Goal: Transaction & Acquisition: Purchase product/service

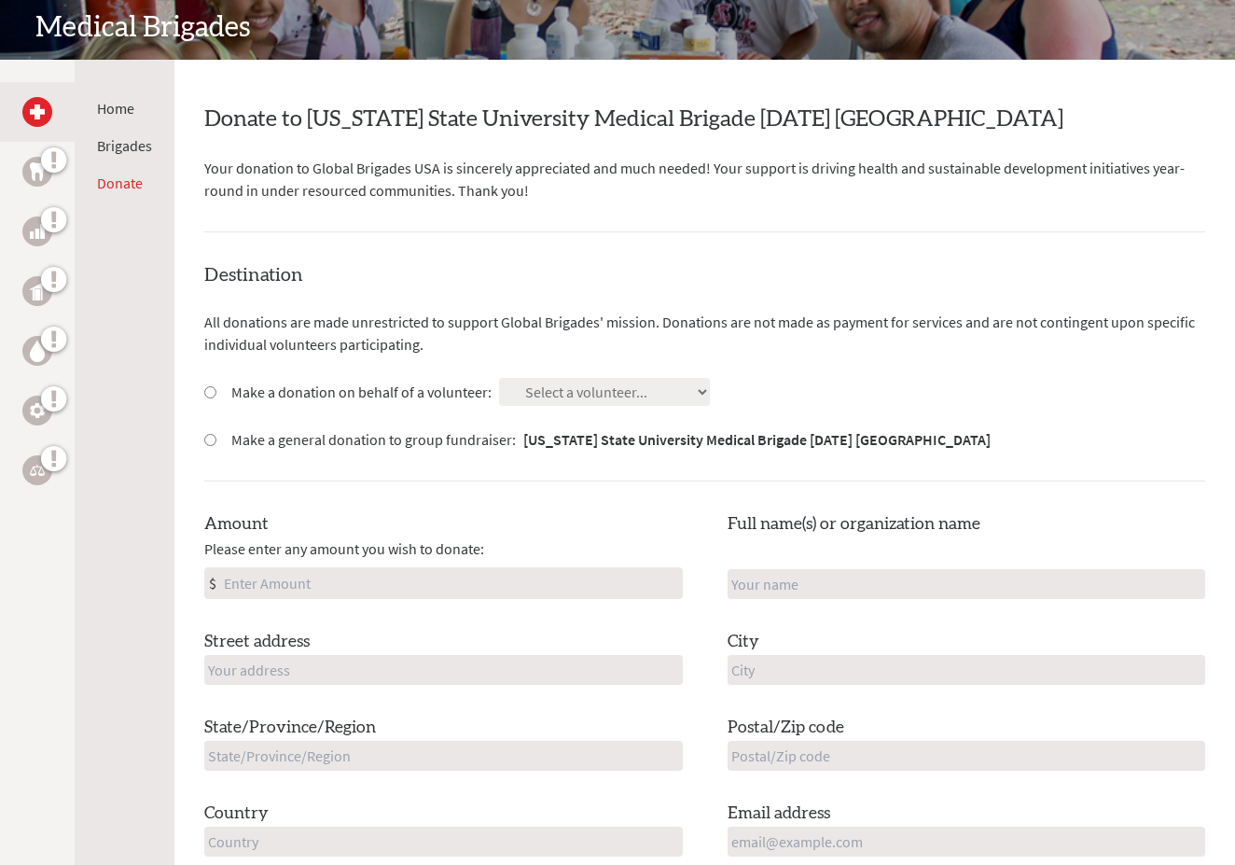
scroll to position [291, 0]
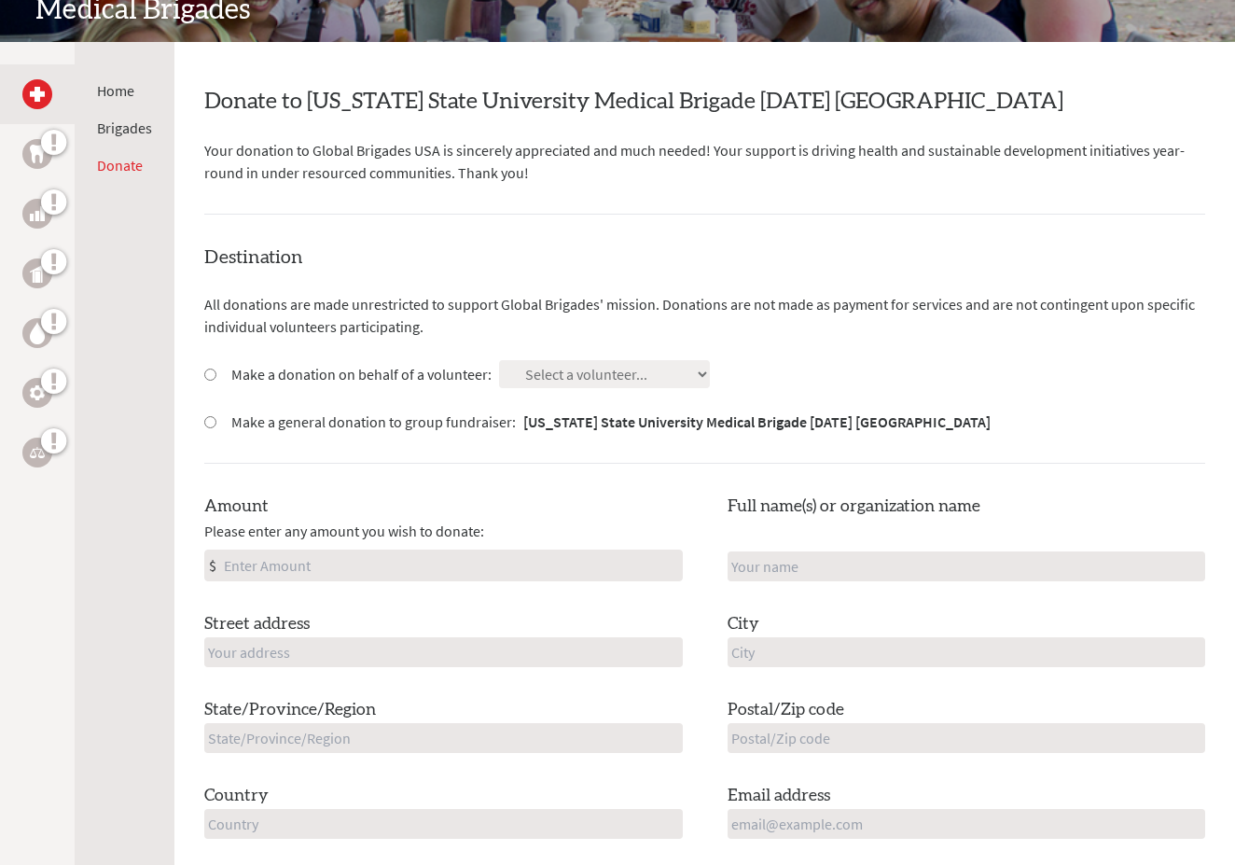
click at [210, 371] on input "Make a donation on behalf of a volunteer:" at bounding box center [210, 375] width 12 height 12
radio input "true"
select select "22544675-64E8-11EF-BF8B-42010A8A0043"
click at [246, 562] on input "Amount" at bounding box center [451, 565] width 462 height 30
type input "250"
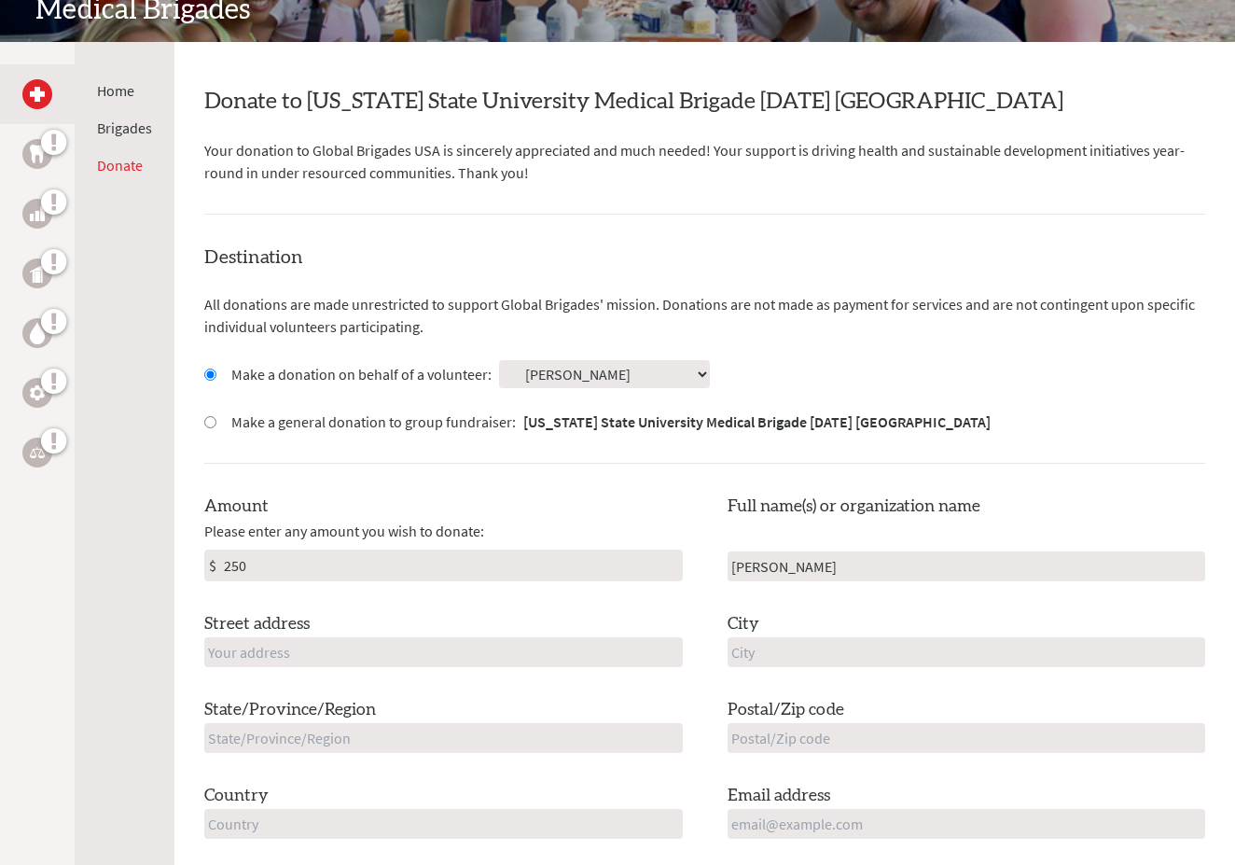
type input "[PERSON_NAME]"
type input "13448 Mahonia Pl NE"
type input "[PERSON_NAME]"
type input "WA"
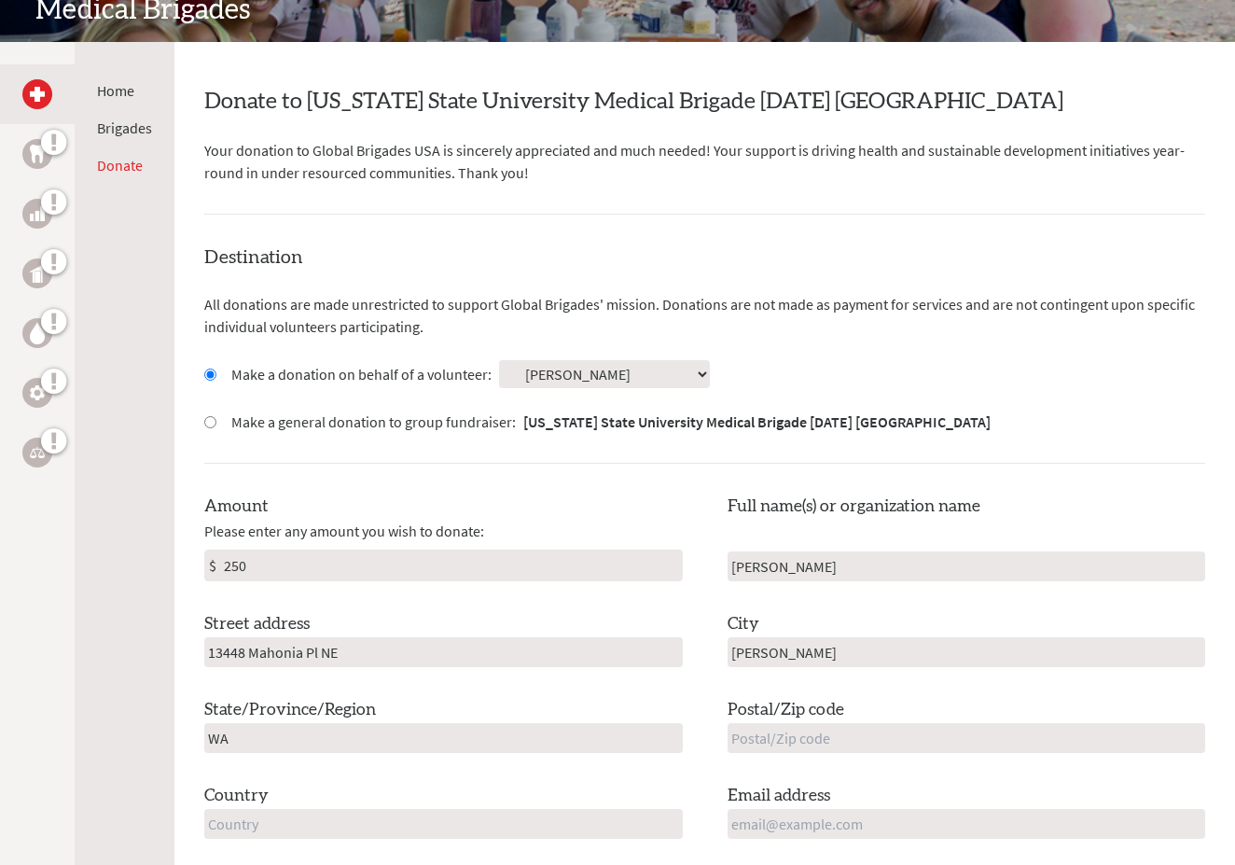
type input "98053"
type input "[EMAIL_ADDRESS][DOMAIN_NAME]"
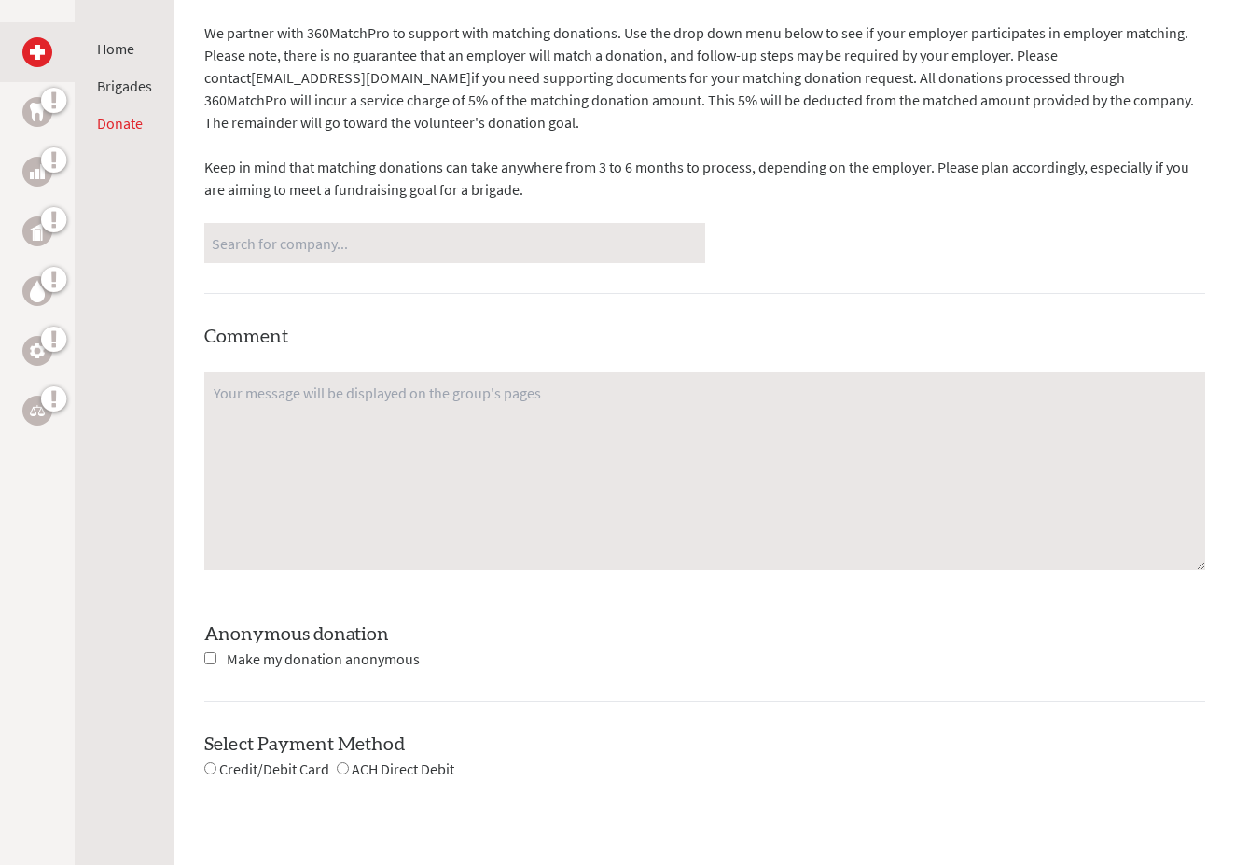
scroll to position [1219, 0]
type input "King"
click at [209, 652] on input "checkbox" at bounding box center [210, 656] width 12 height 12
checkbox input "true"
drag, startPoint x: 209, startPoint y: 762, endPoint x: 220, endPoint y: 762, distance: 11.2
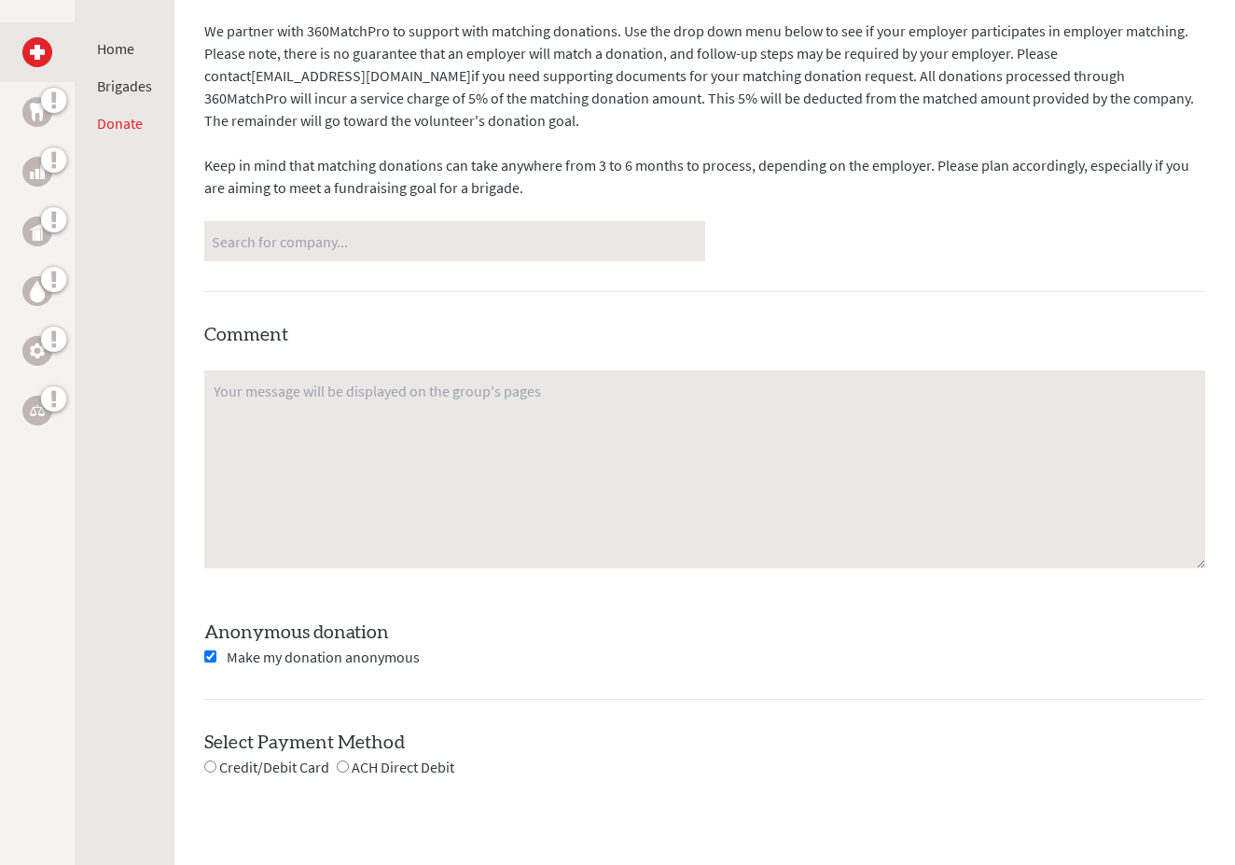
click at [210, 762] on input "radio" at bounding box center [210, 766] width 12 height 12
radio input "true"
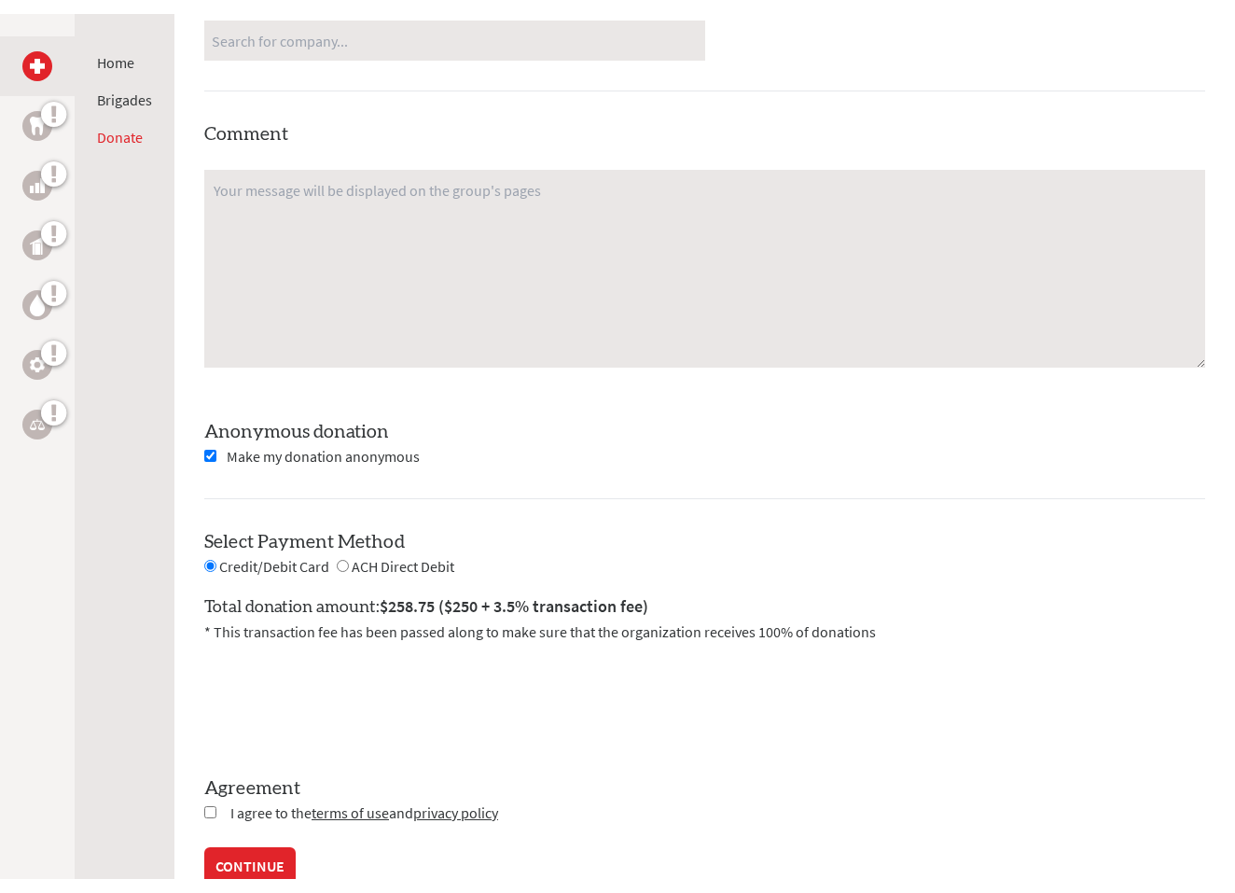
scroll to position [1460, 0]
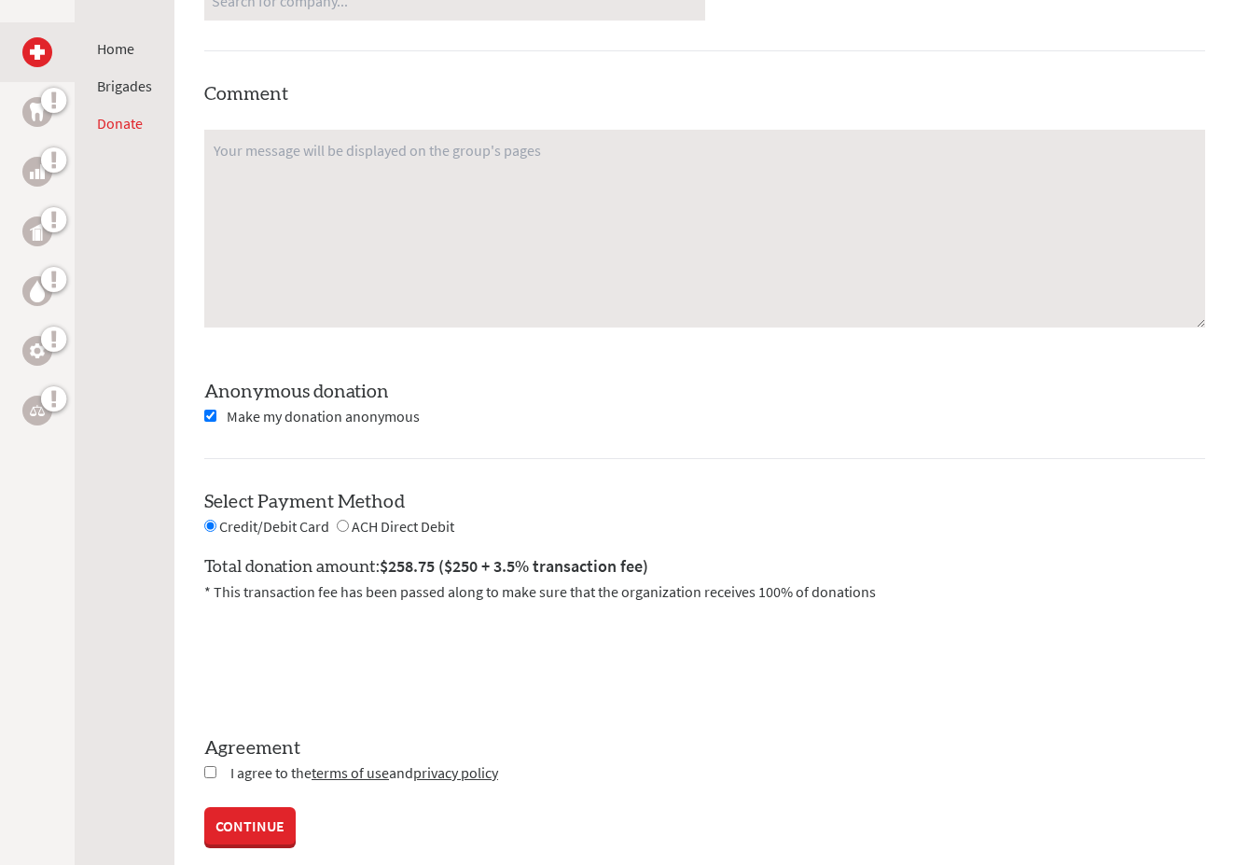
click at [210, 769] on input "checkbox" at bounding box center [210, 772] width 12 height 12
checkbox input "true"
click at [249, 816] on link "CONTINUE" at bounding box center [249, 827] width 91 height 37
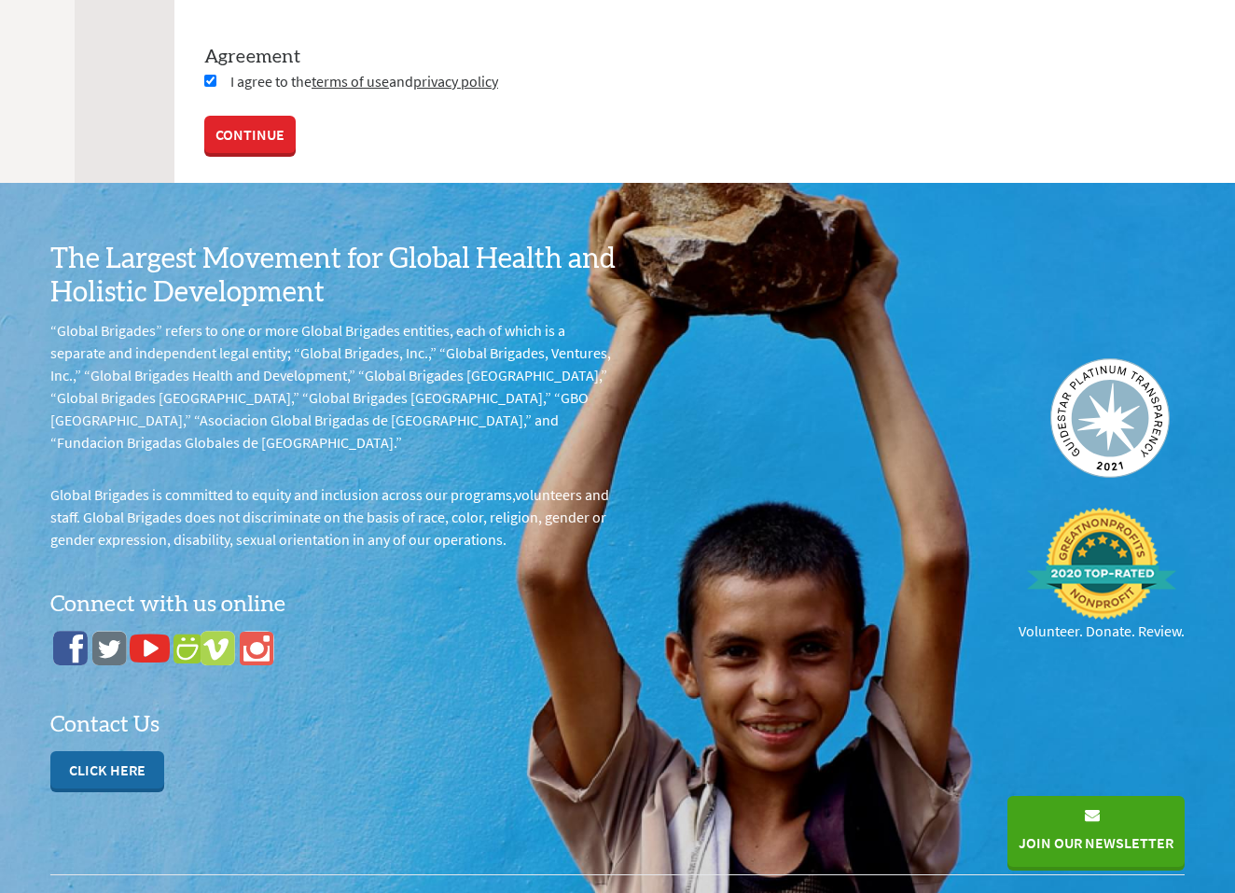
scroll to position [2019, 0]
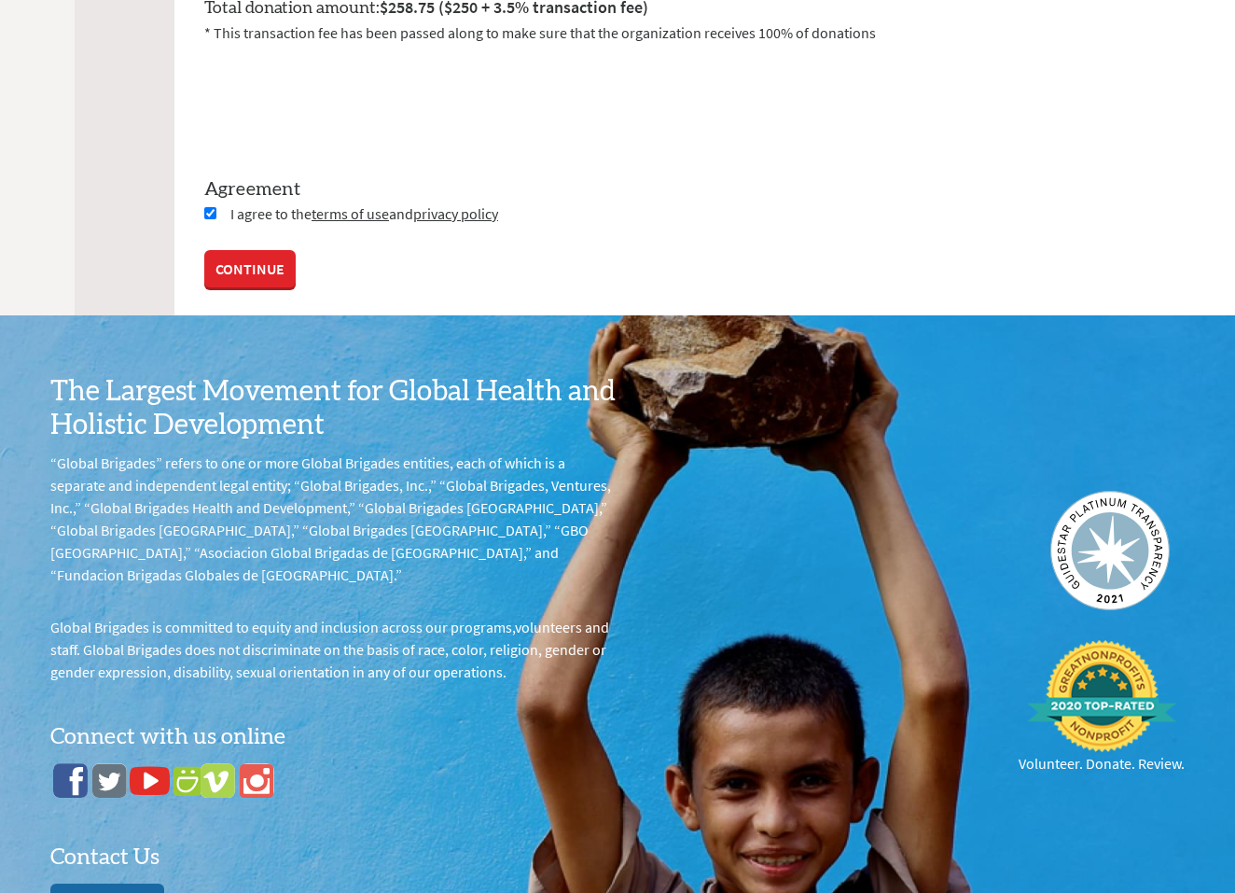
click at [244, 261] on link "CONTINUE" at bounding box center [249, 268] width 91 height 37
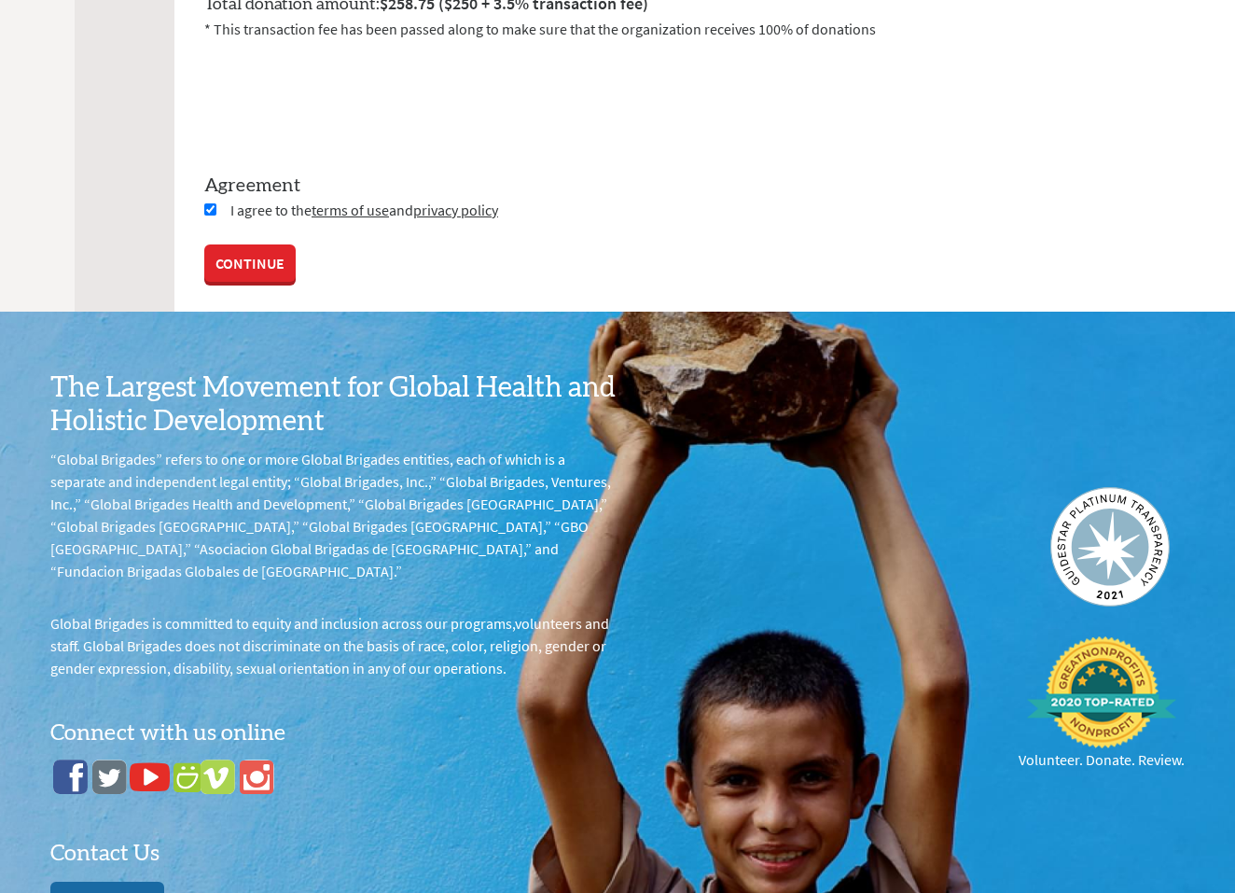
click at [139, 864] on p "Click Here" at bounding box center [107, 900] width 76 height 22
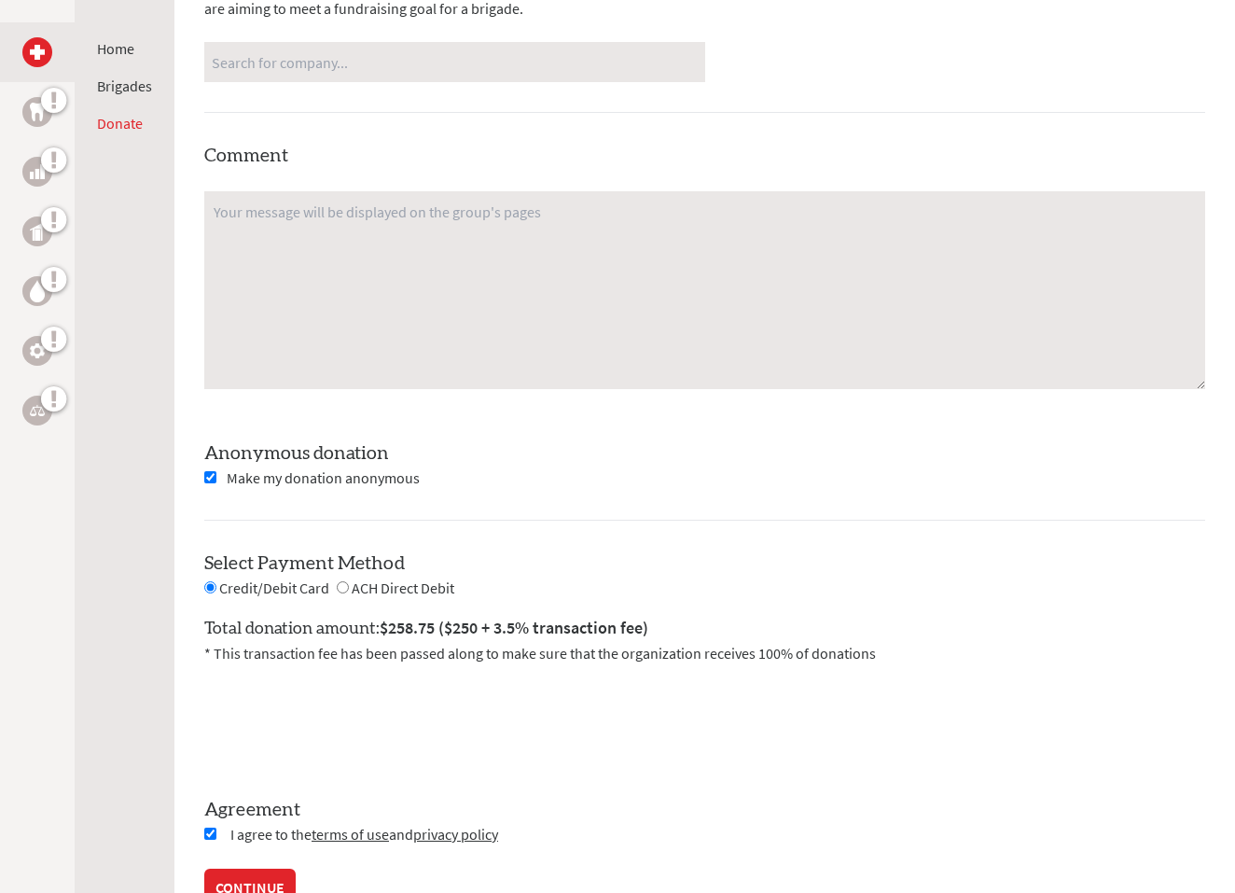
scroll to position [1739, 0]
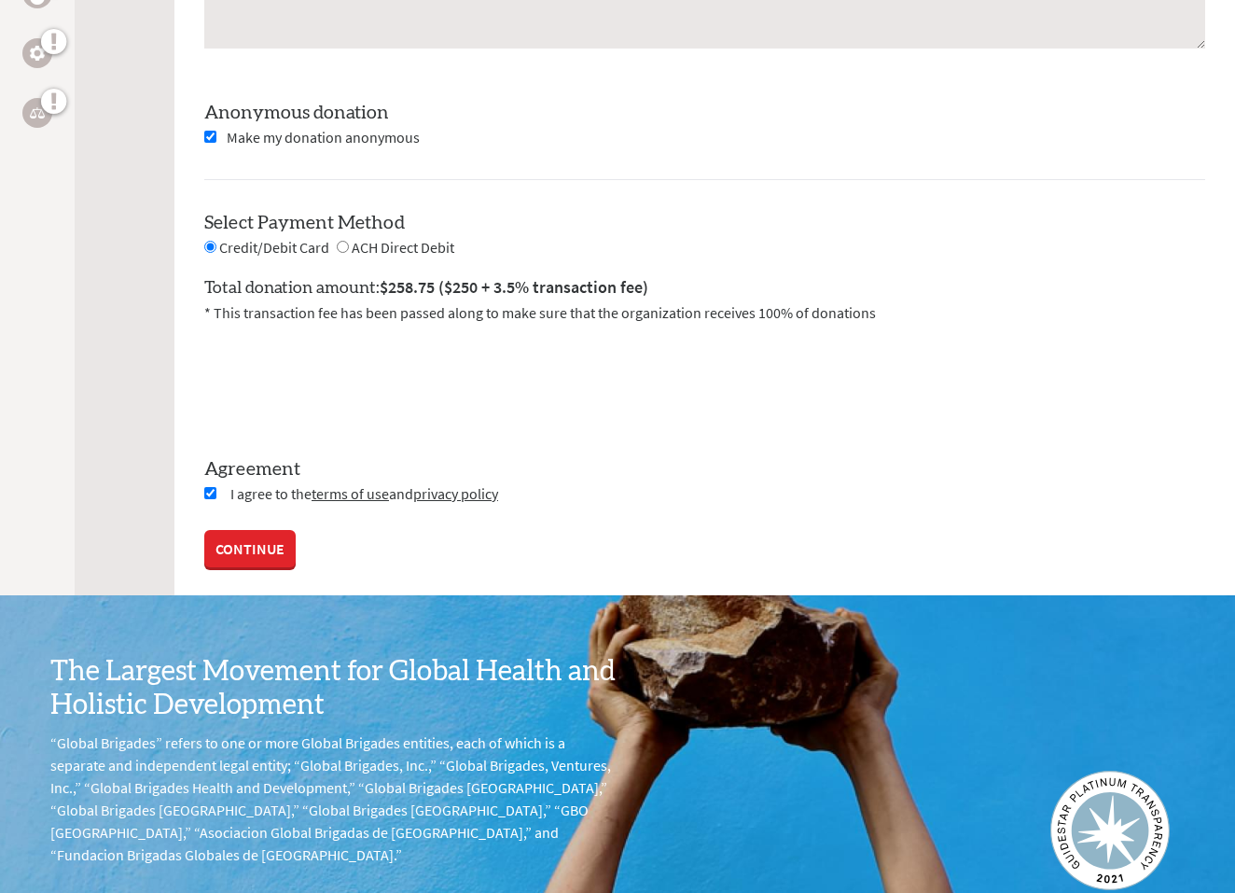
click at [266, 550] on link "CONTINUE" at bounding box center [249, 548] width 91 height 37
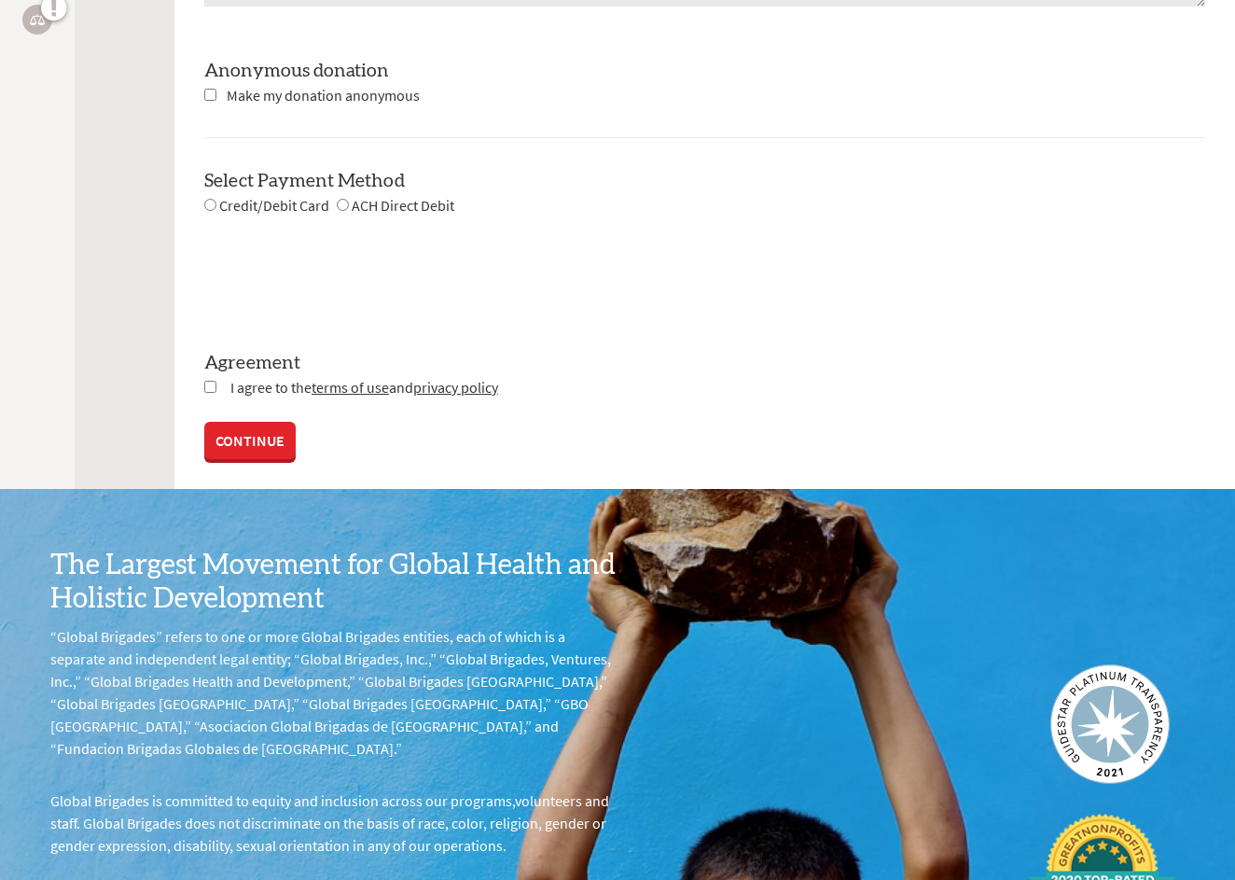
scroll to position [2121, 0]
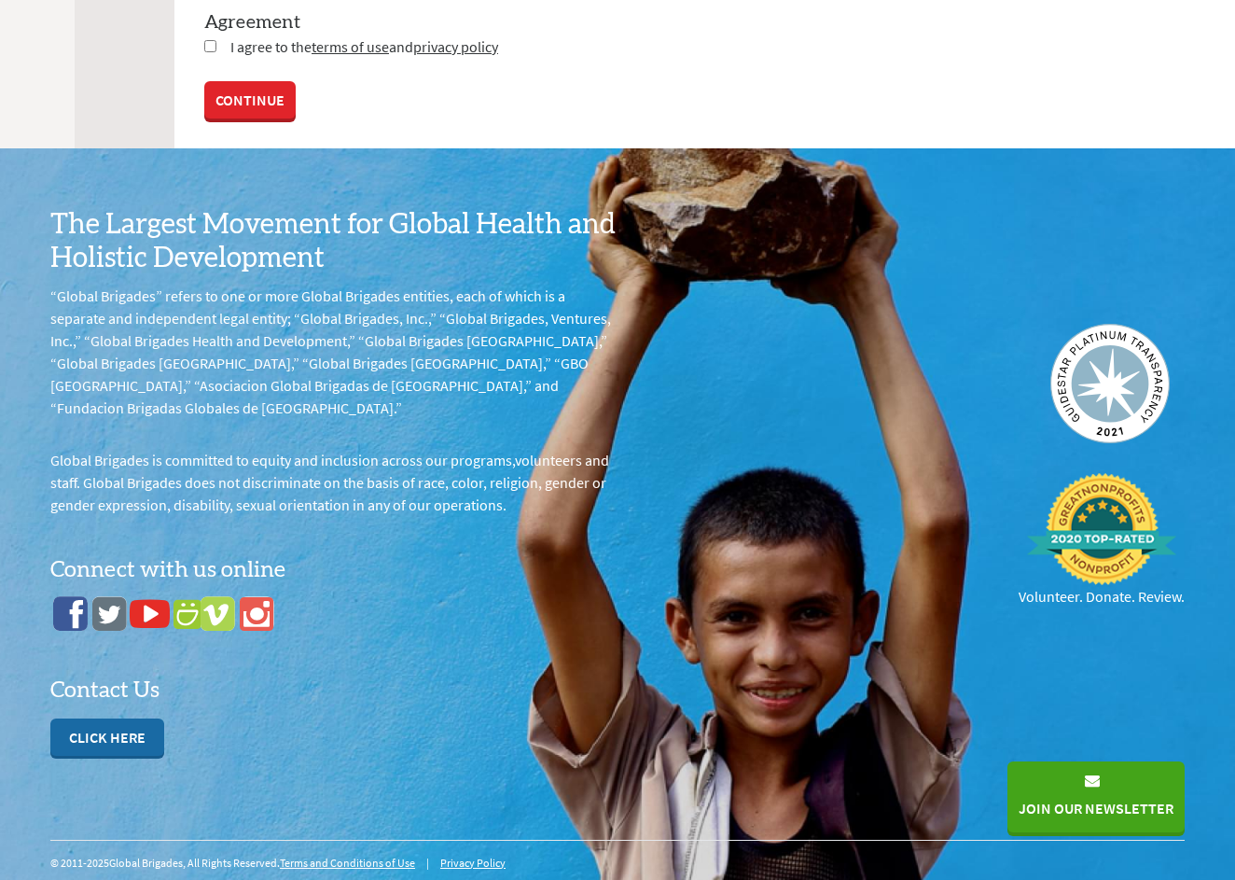
click at [104, 726] on p "Click Here" at bounding box center [107, 737] width 76 height 22
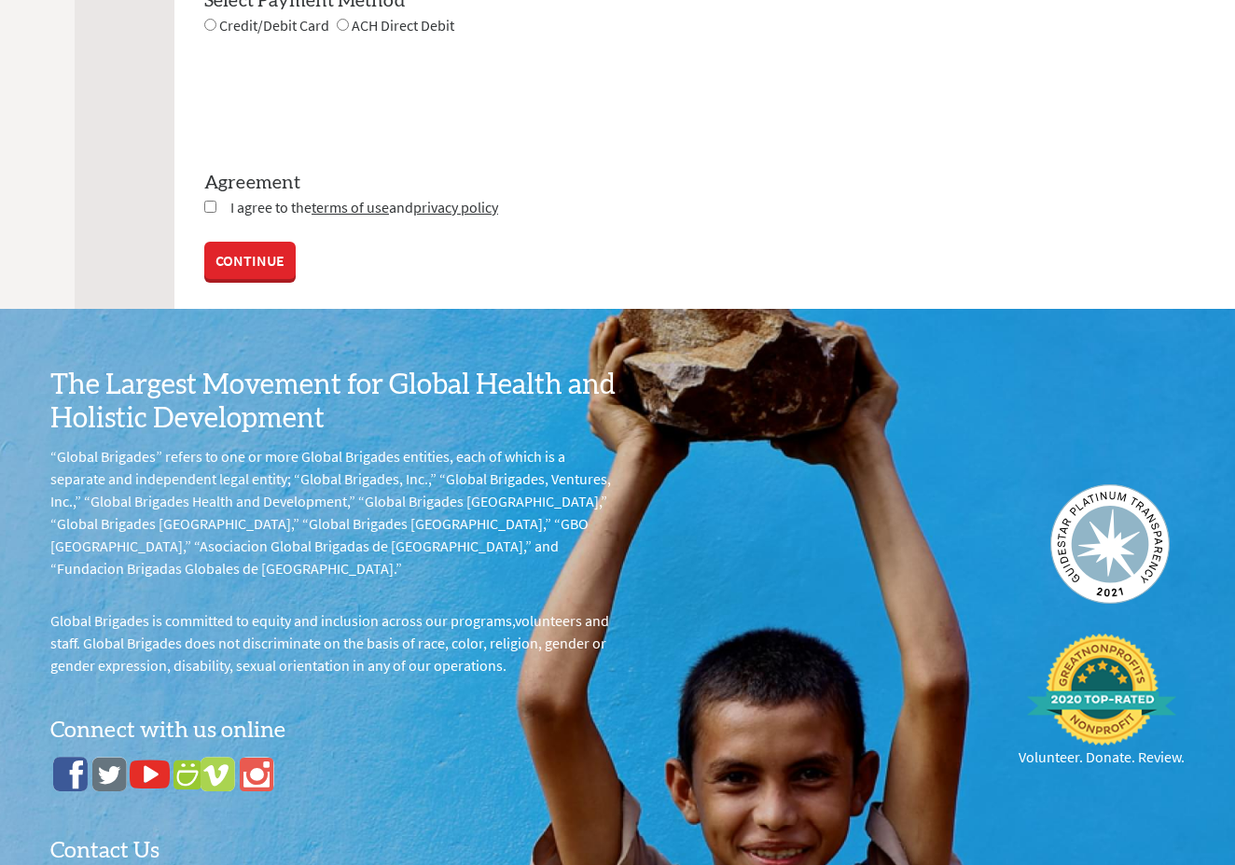
scroll to position [1923, 0]
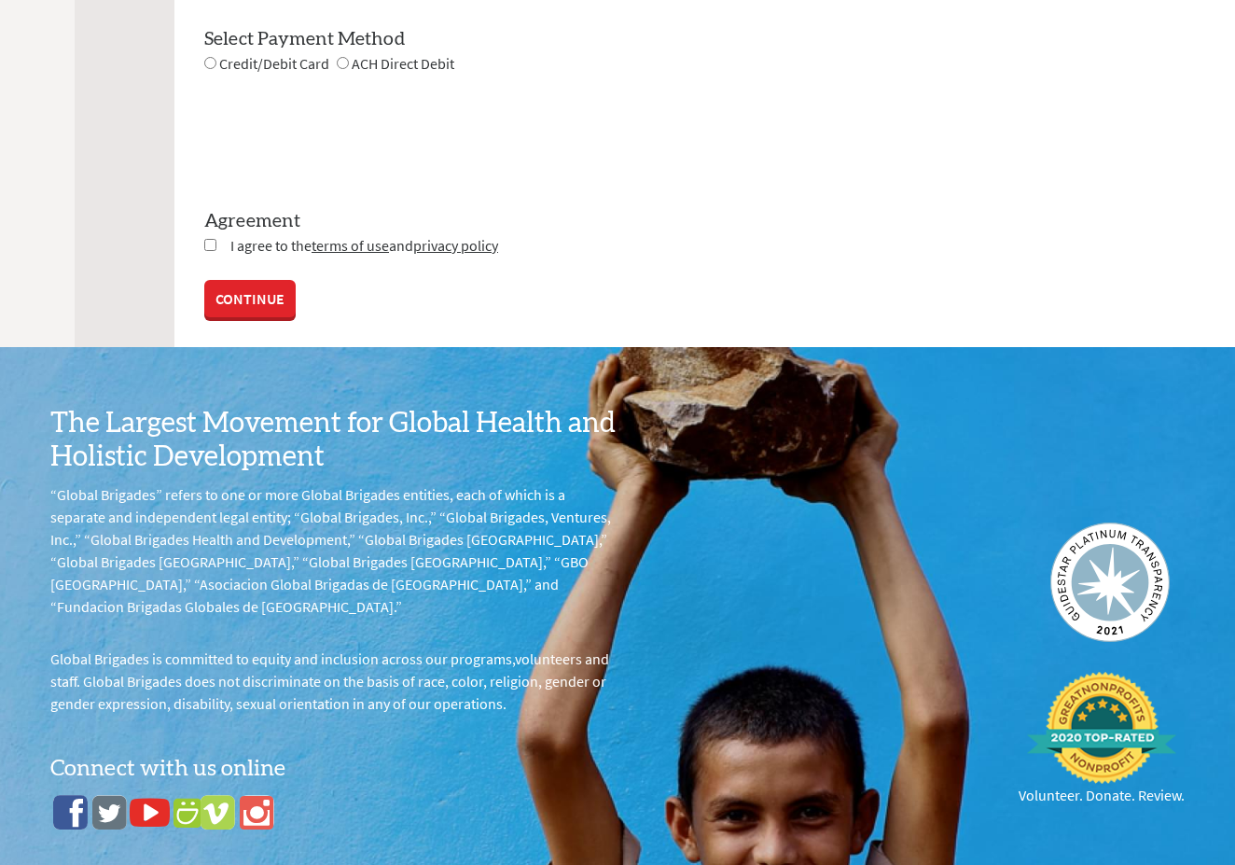
click at [209, 59] on input "radio" at bounding box center [210, 63] width 12 height 12
radio input "true"
click at [213, 244] on input "checkbox" at bounding box center [210, 245] width 12 height 12
checkbox input "true"
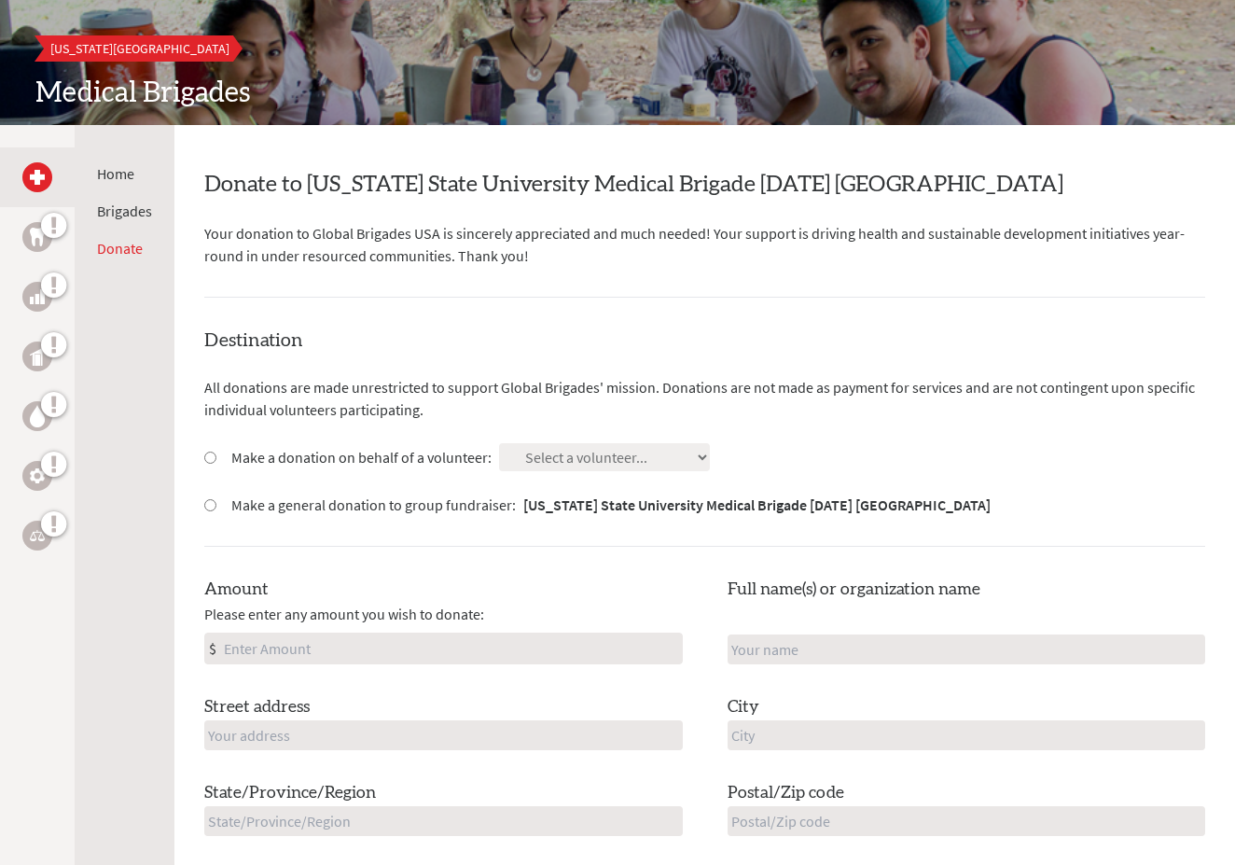
scroll to position [202, 0]
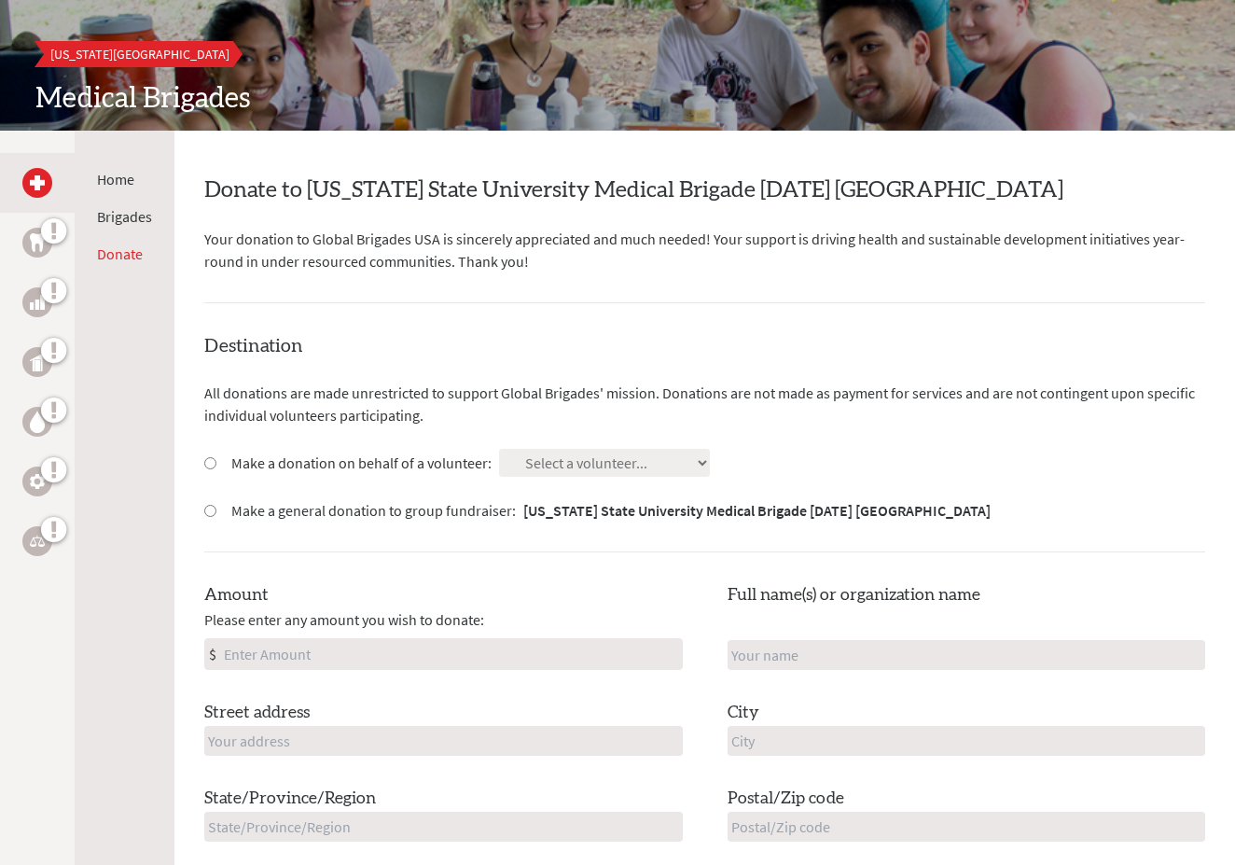
click at [211, 458] on input "Make a donation on behalf of a volunteer:" at bounding box center [210, 463] width 12 height 12
radio input "true"
select select "22544675-64E8-11EF-BF8B-42010A8A0043"
click at [317, 642] on input "Amount" at bounding box center [451, 654] width 462 height 30
type input "250"
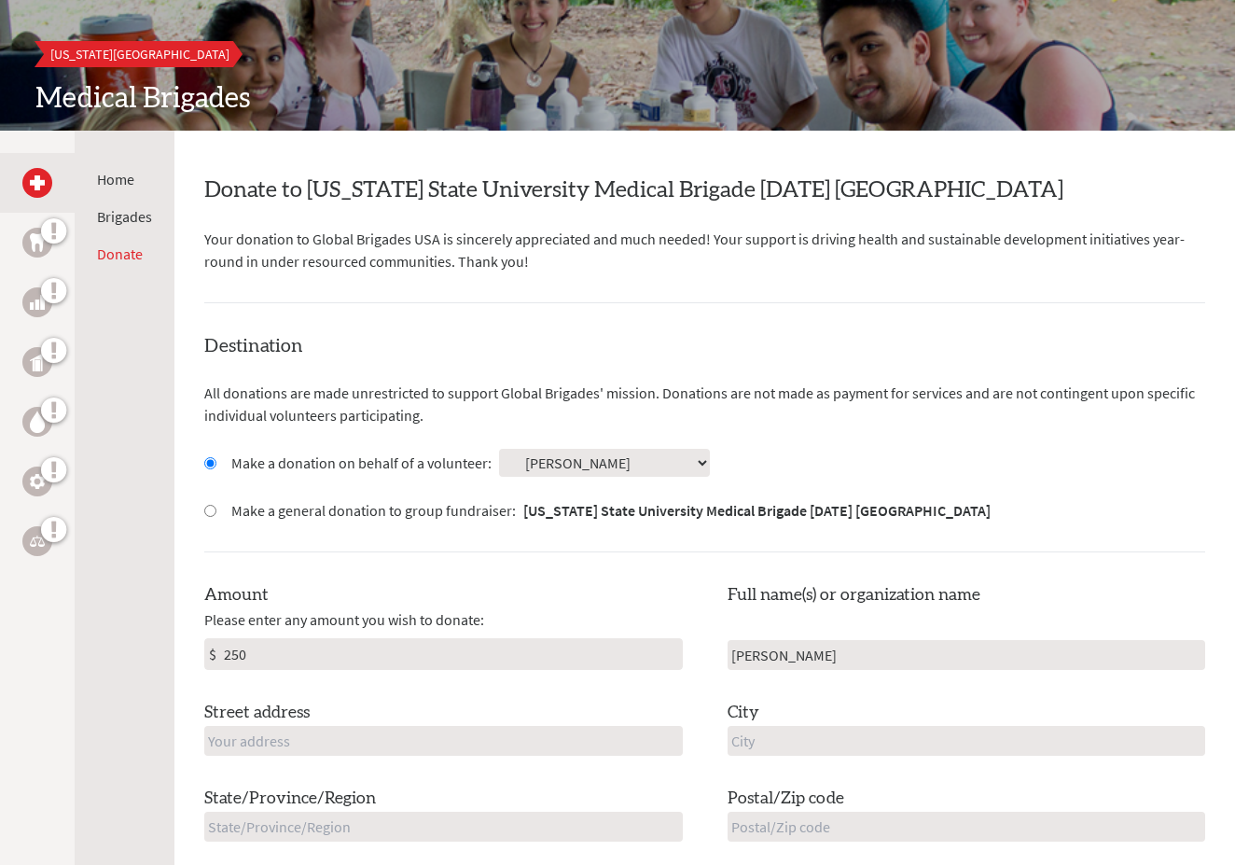
type input "[PERSON_NAME]"
type input "13448 Mahonia Pl NE"
type input "[PERSON_NAME]"
type input "WA"
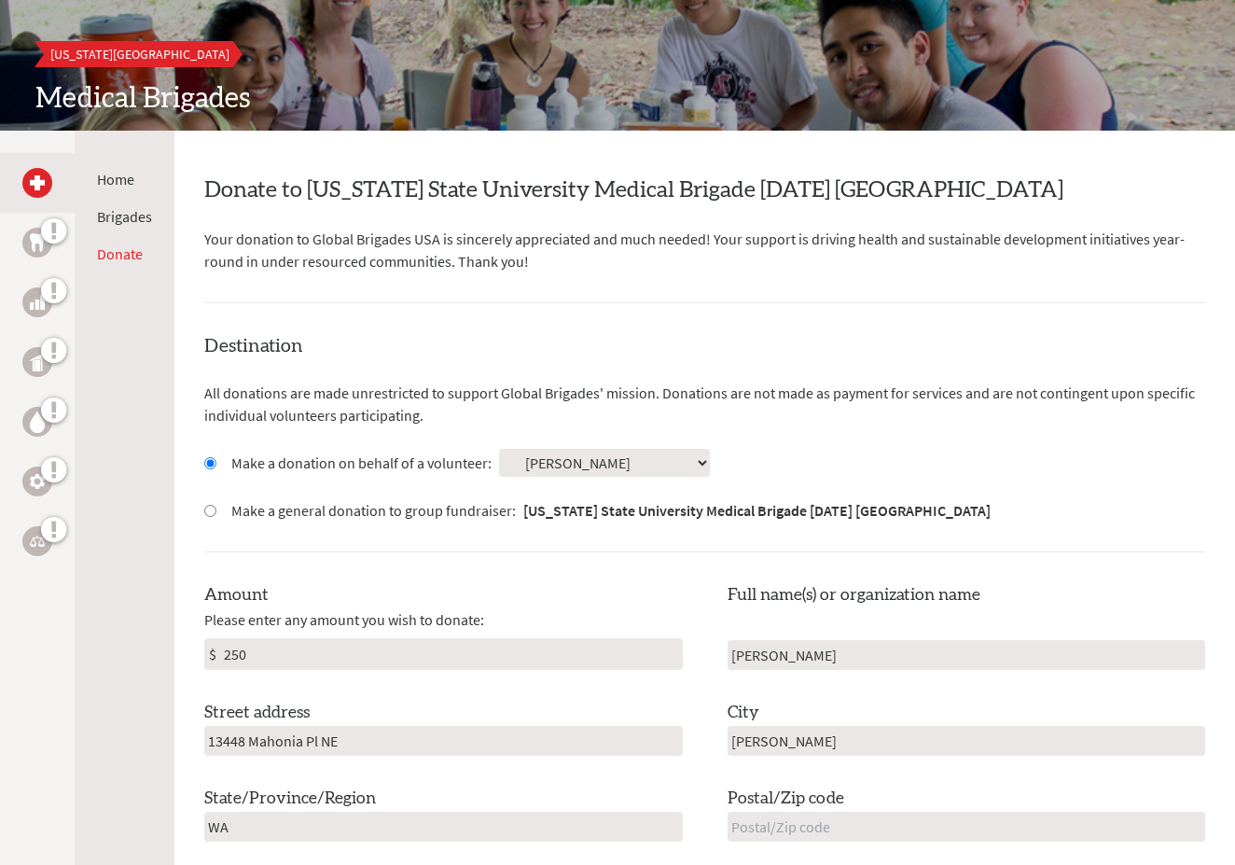
type input "98053"
type input "[EMAIL_ADDRESS][DOMAIN_NAME]"
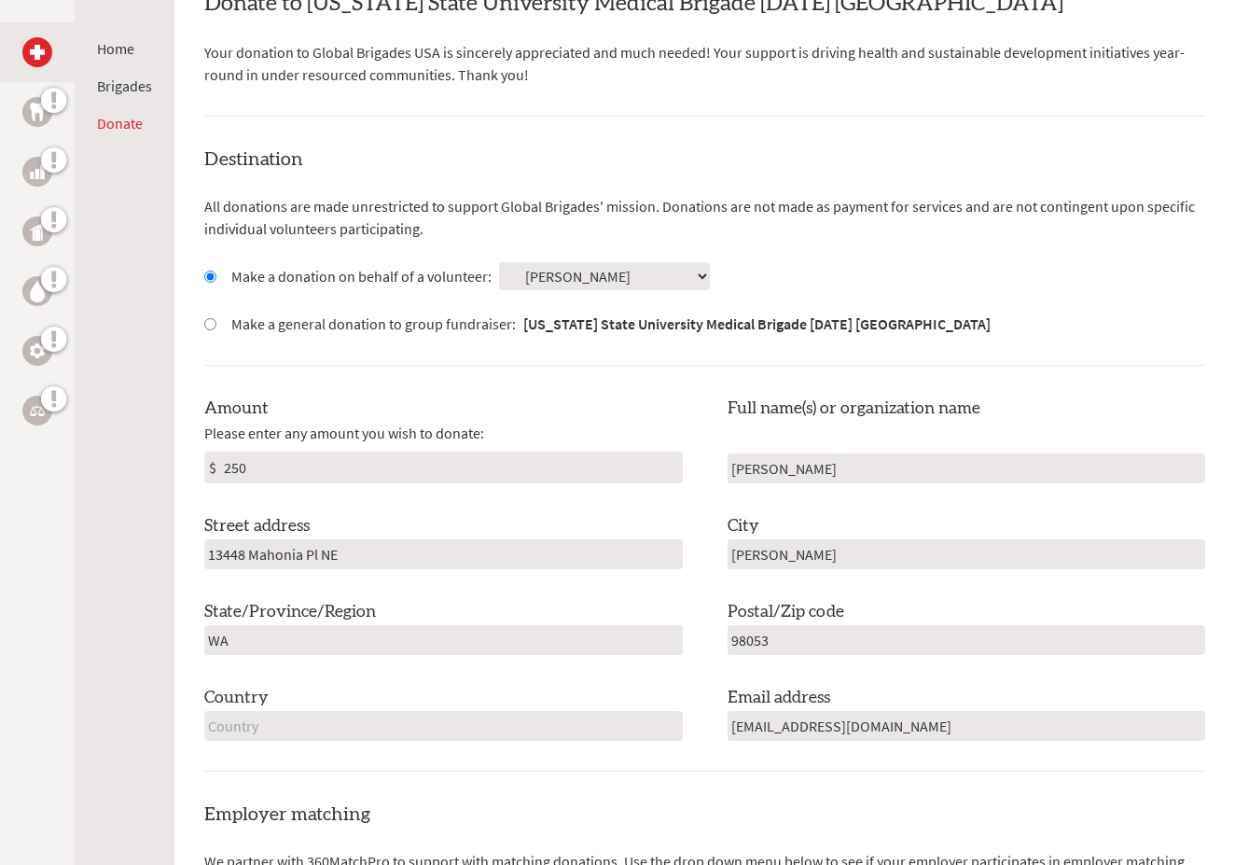
scroll to position [393, 0]
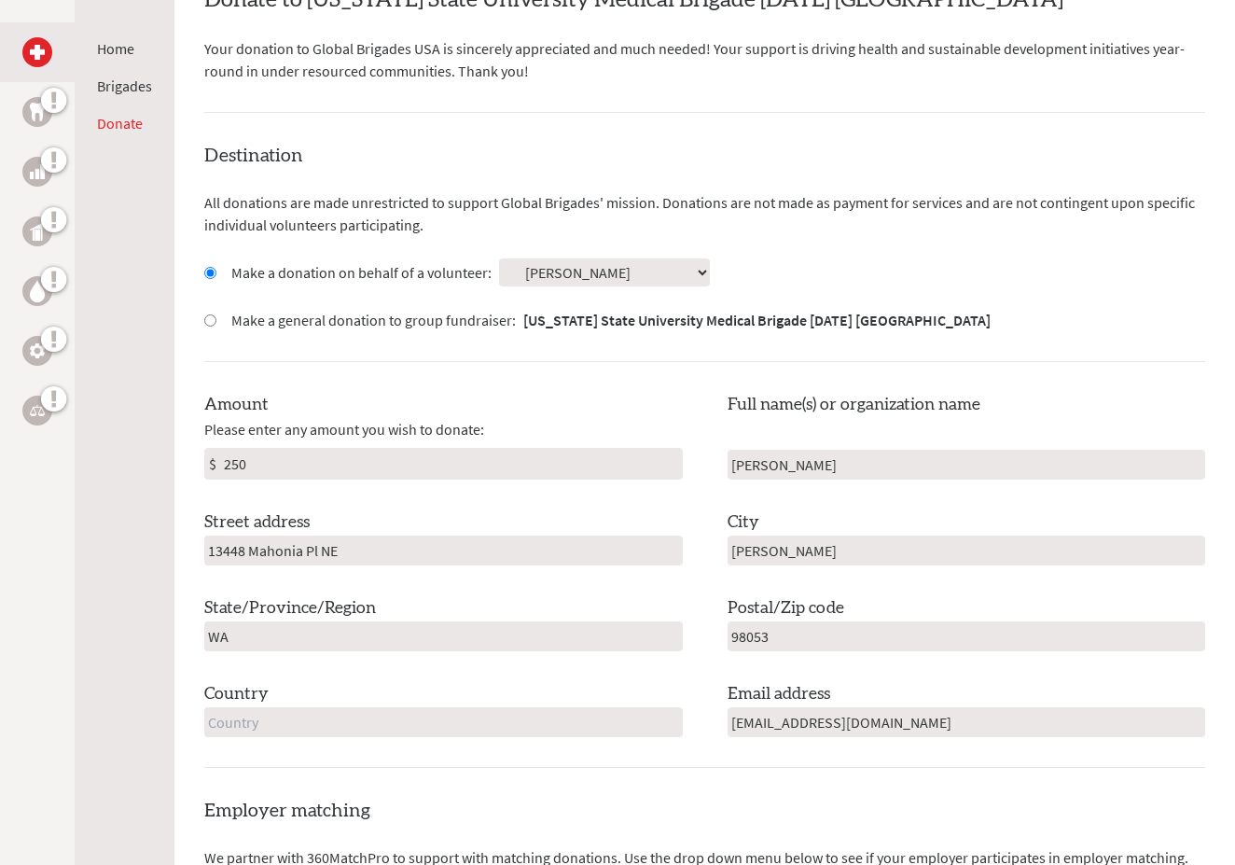
click at [670, 721] on input "text" at bounding box center [443, 722] width 479 height 30
click at [670, 717] on input "text" at bounding box center [443, 722] width 479 height 30
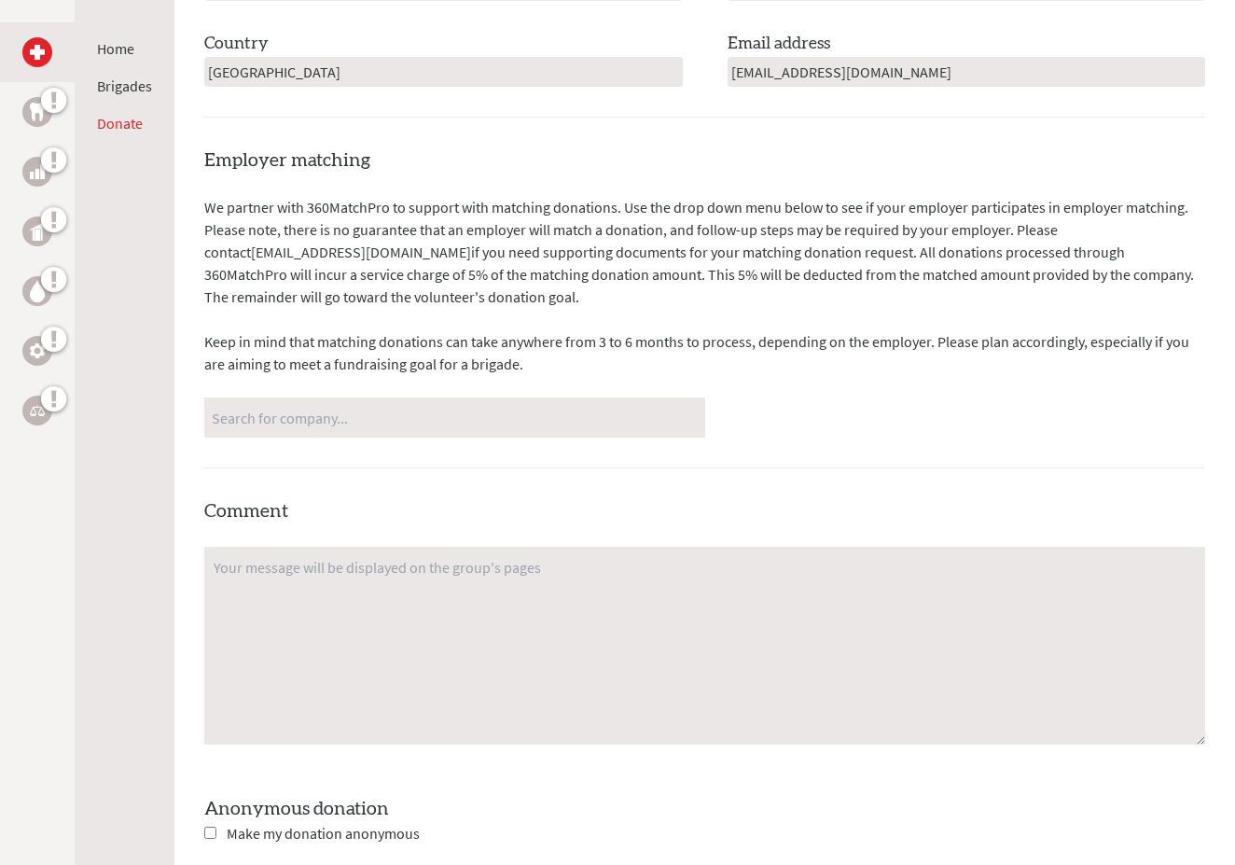
scroll to position [1618, 0]
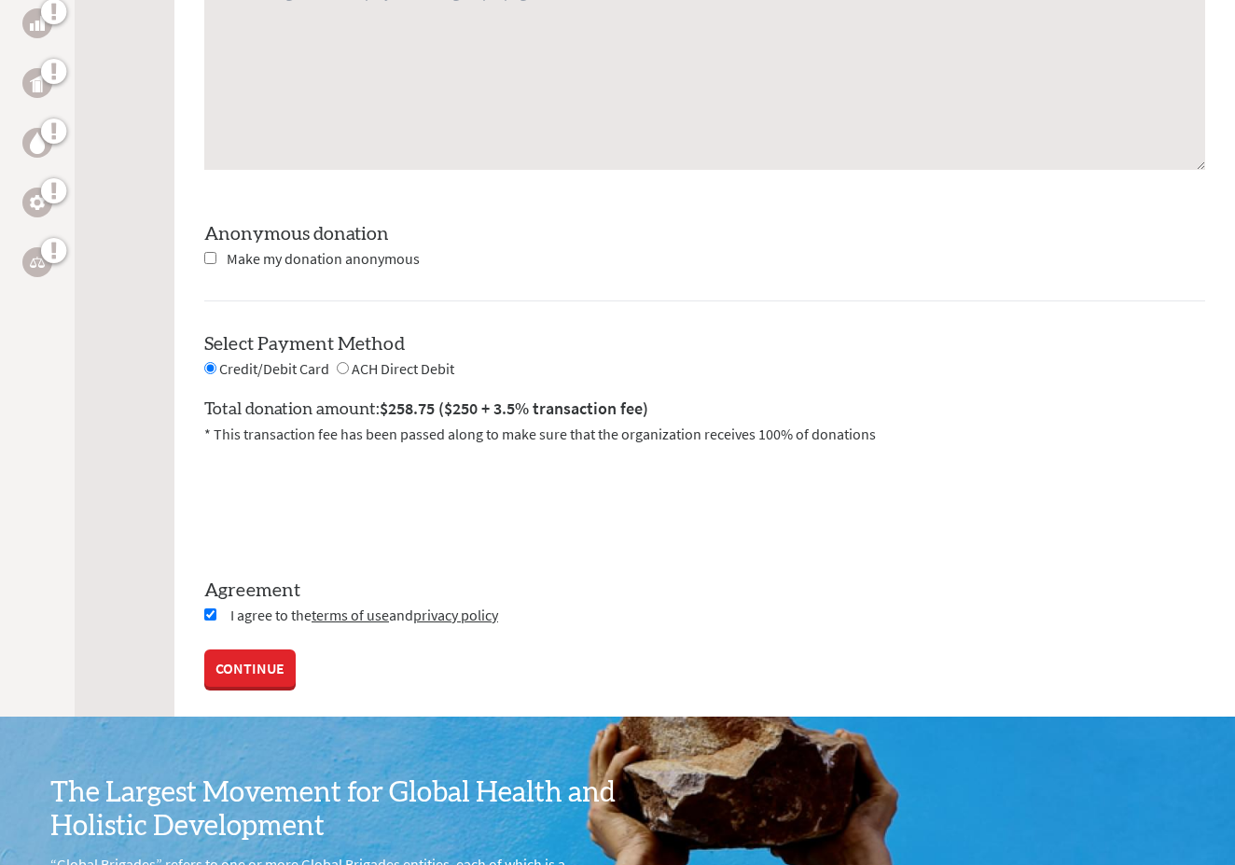
type input "[GEOGRAPHIC_DATA]"
click at [213, 257] on input "checkbox" at bounding box center [210, 258] width 12 height 12
checkbox input "true"
click at [266, 664] on link "CONTINUE" at bounding box center [249, 669] width 91 height 37
